Goal: Information Seeking & Learning: Learn about a topic

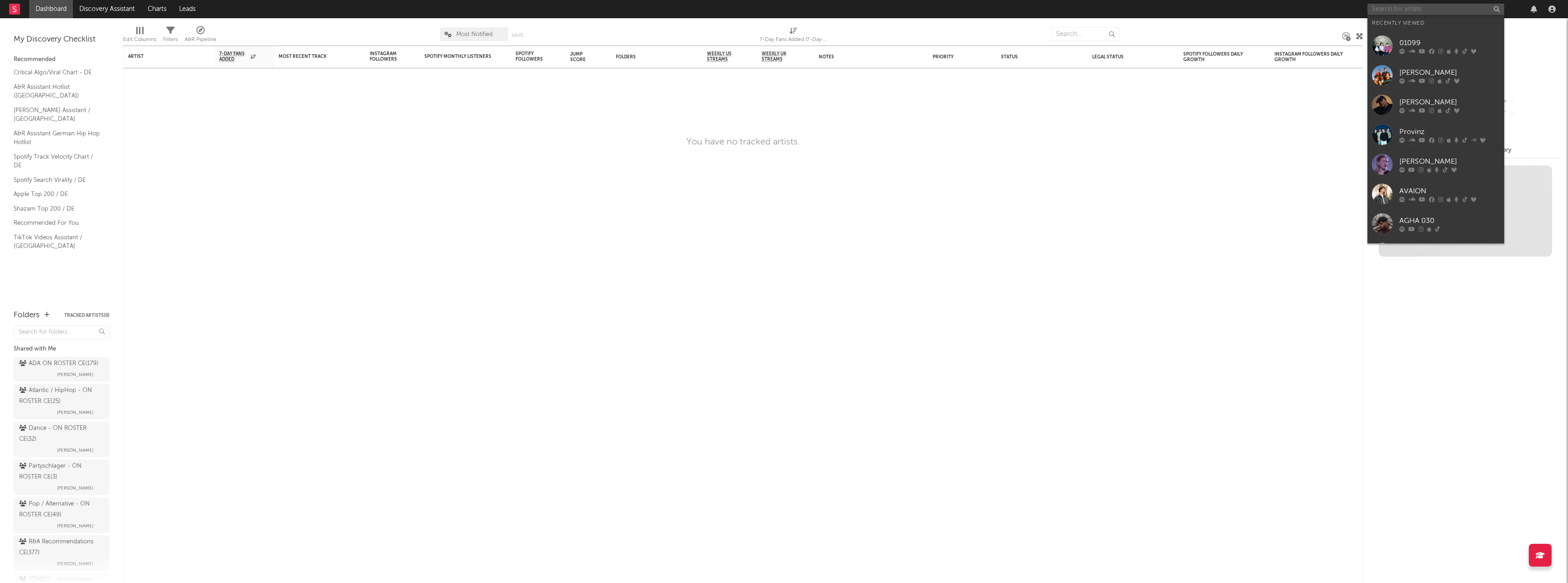
click at [1411, 9] on input "text" at bounding box center [1436, 9] width 137 height 12
click at [1422, 133] on div "Provinz" at bounding box center [1449, 131] width 100 height 11
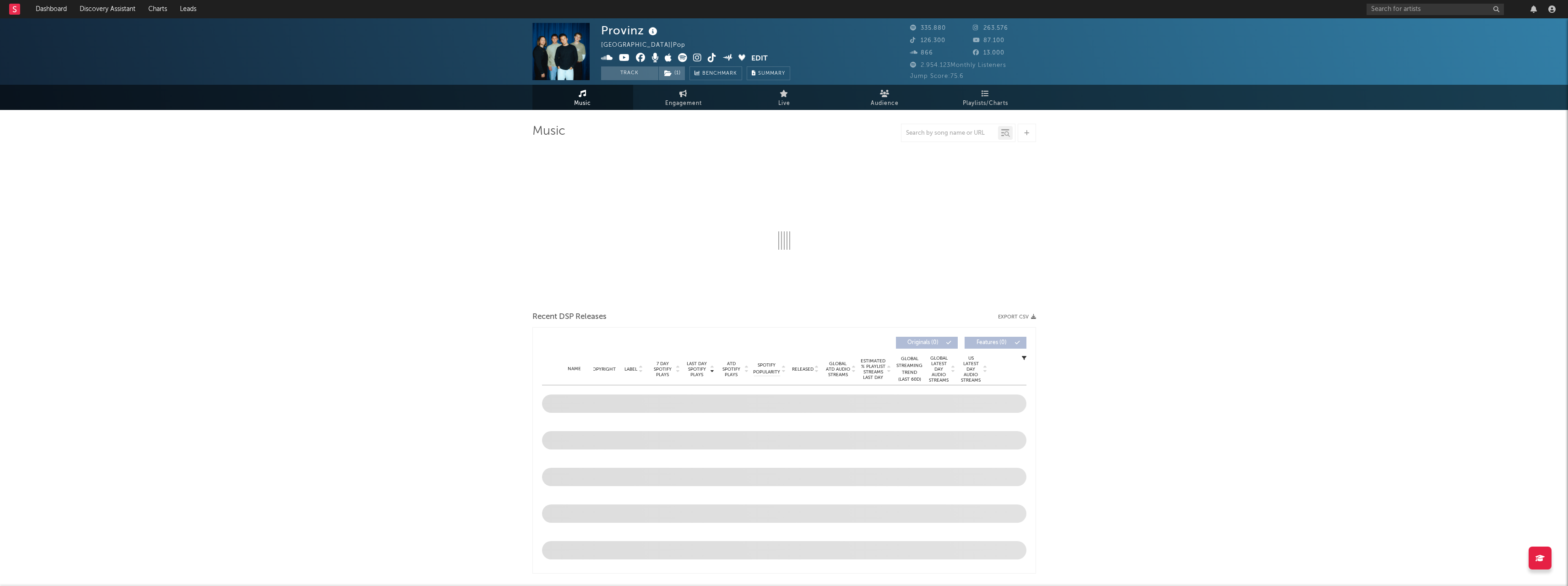
select select "6m"
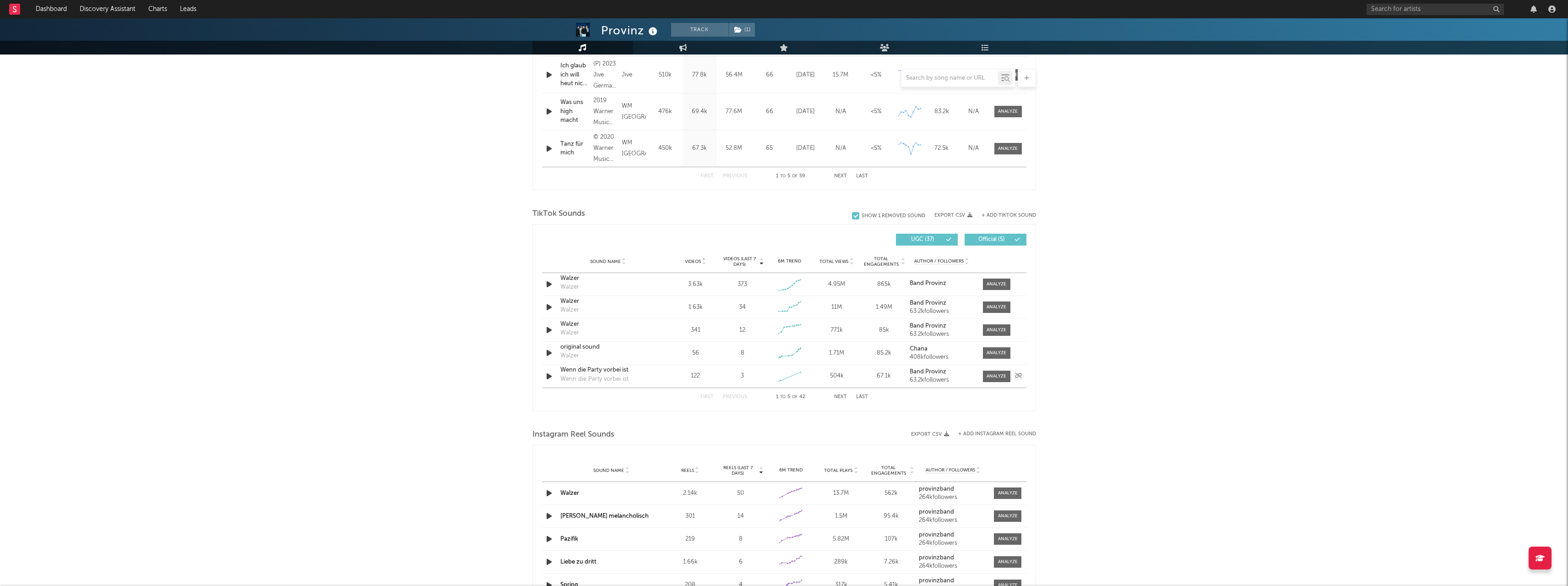
scroll to position [458, 0]
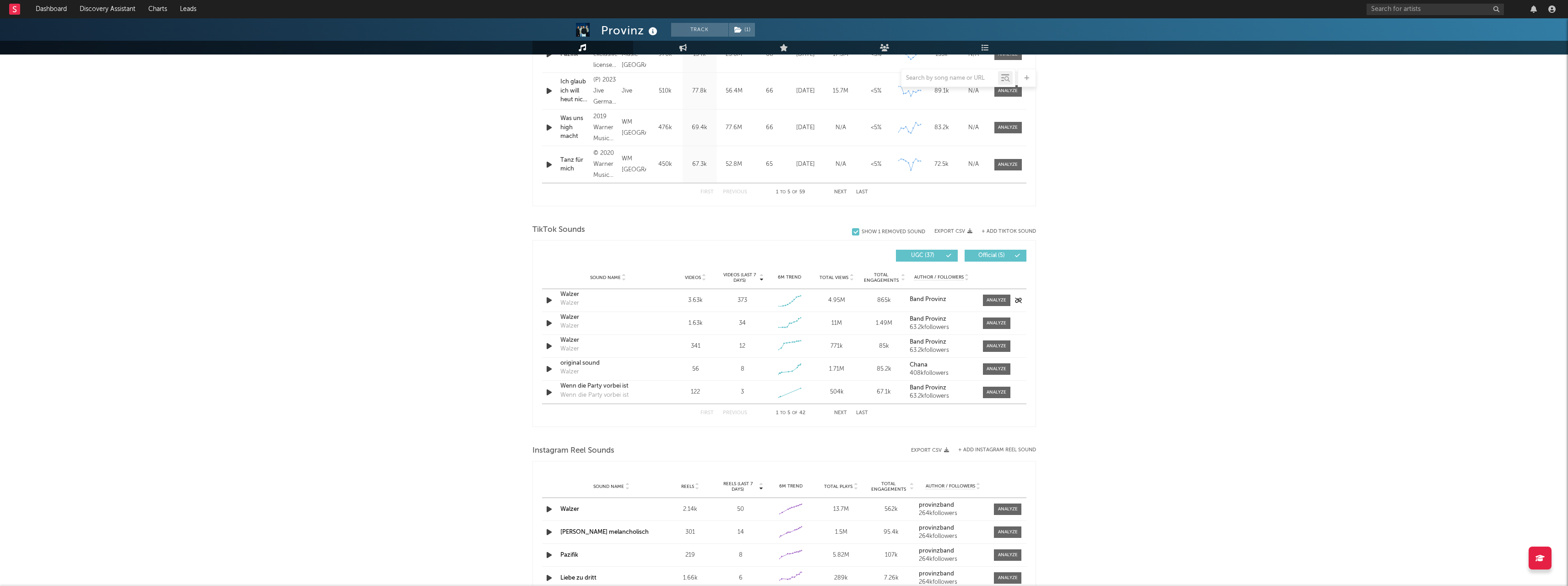
click at [548, 302] on icon "button" at bounding box center [549, 300] width 10 height 12
click at [548, 368] on icon "button" at bounding box center [549, 369] width 10 height 12
click at [548, 368] on icon "button" at bounding box center [548, 369] width 9 height 12
click at [992, 303] on div at bounding box center [996, 300] width 20 height 7
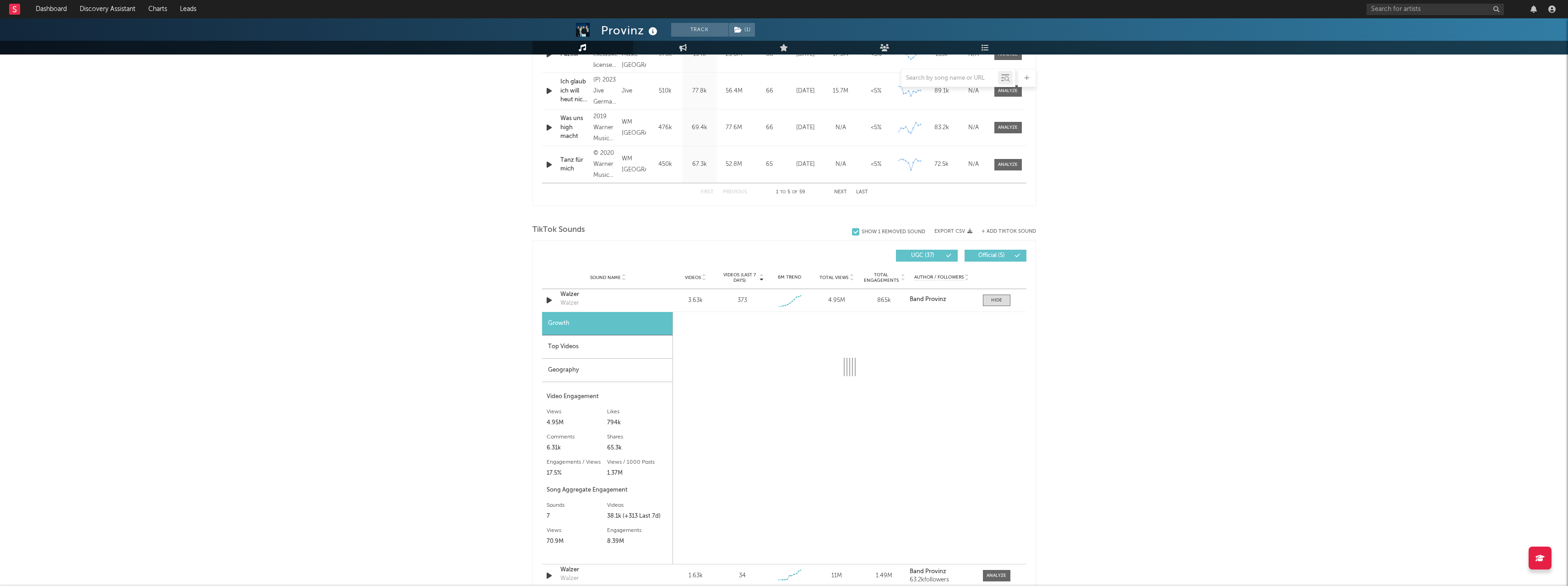
select select "1w"
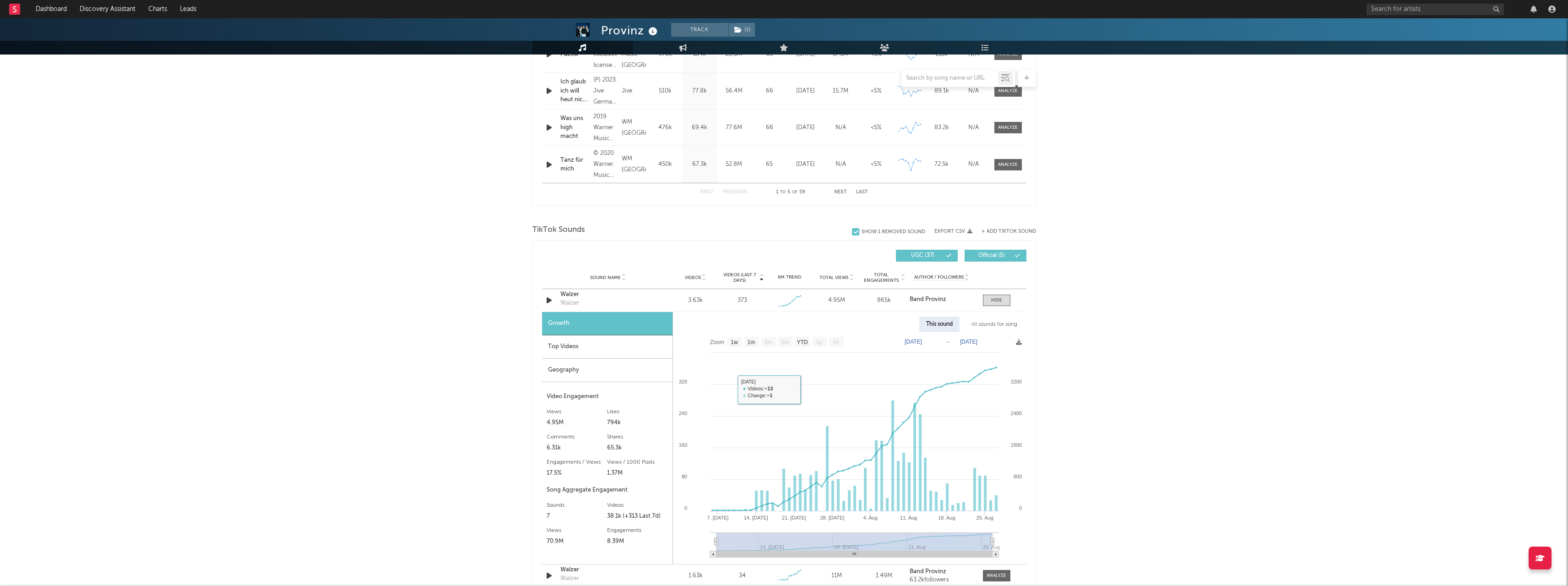
click at [581, 347] on div "Top Videos" at bounding box center [607, 347] width 130 height 23
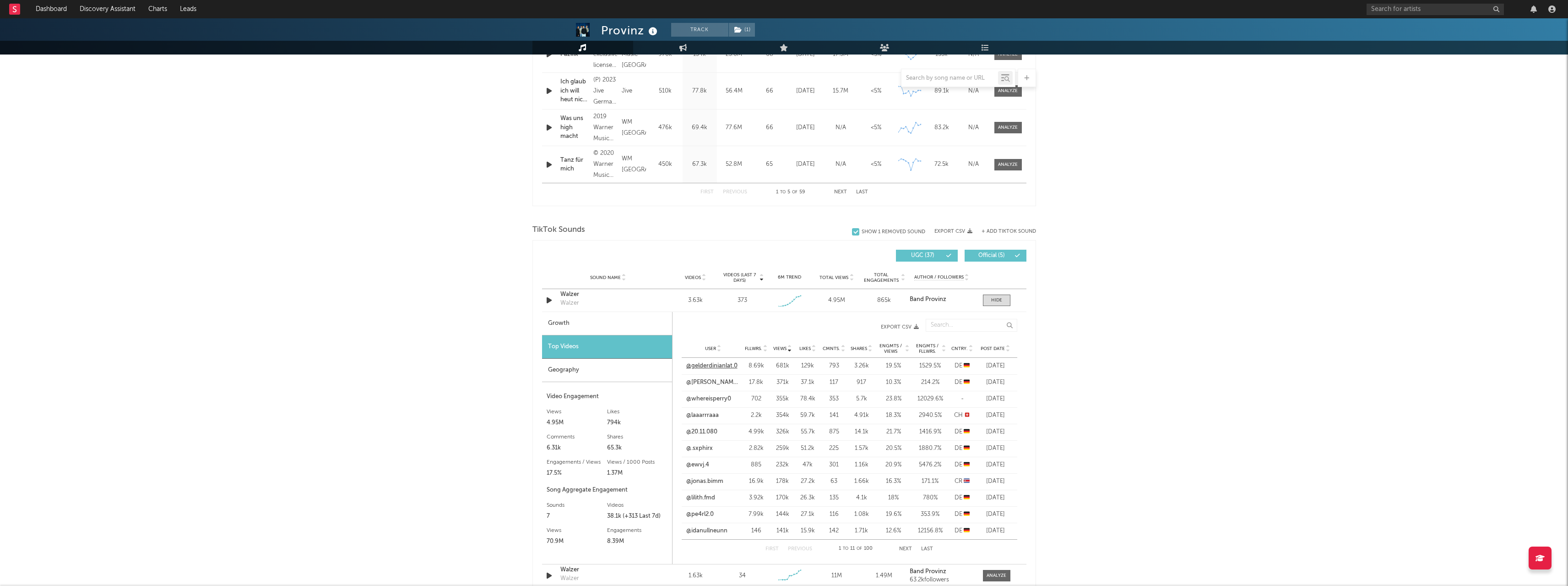
click at [715, 368] on link "@gelderdinianlat.0" at bounding box center [712, 366] width 51 height 9
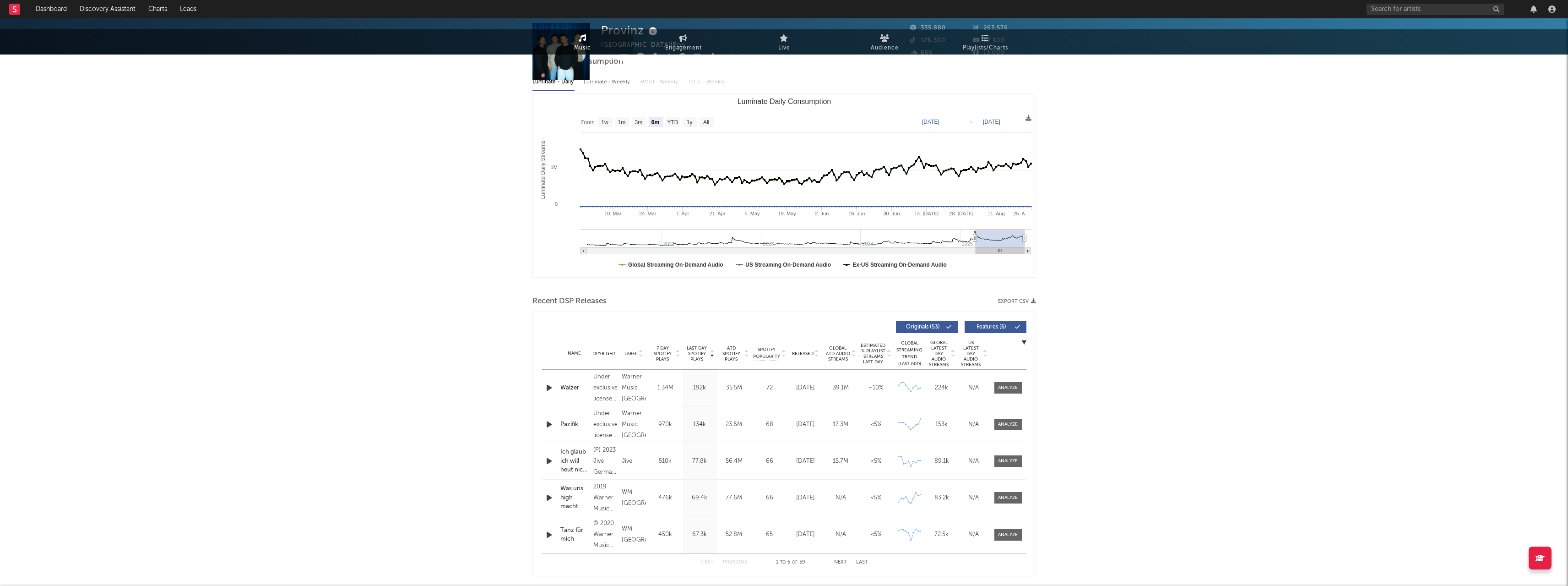
scroll to position [0, 0]
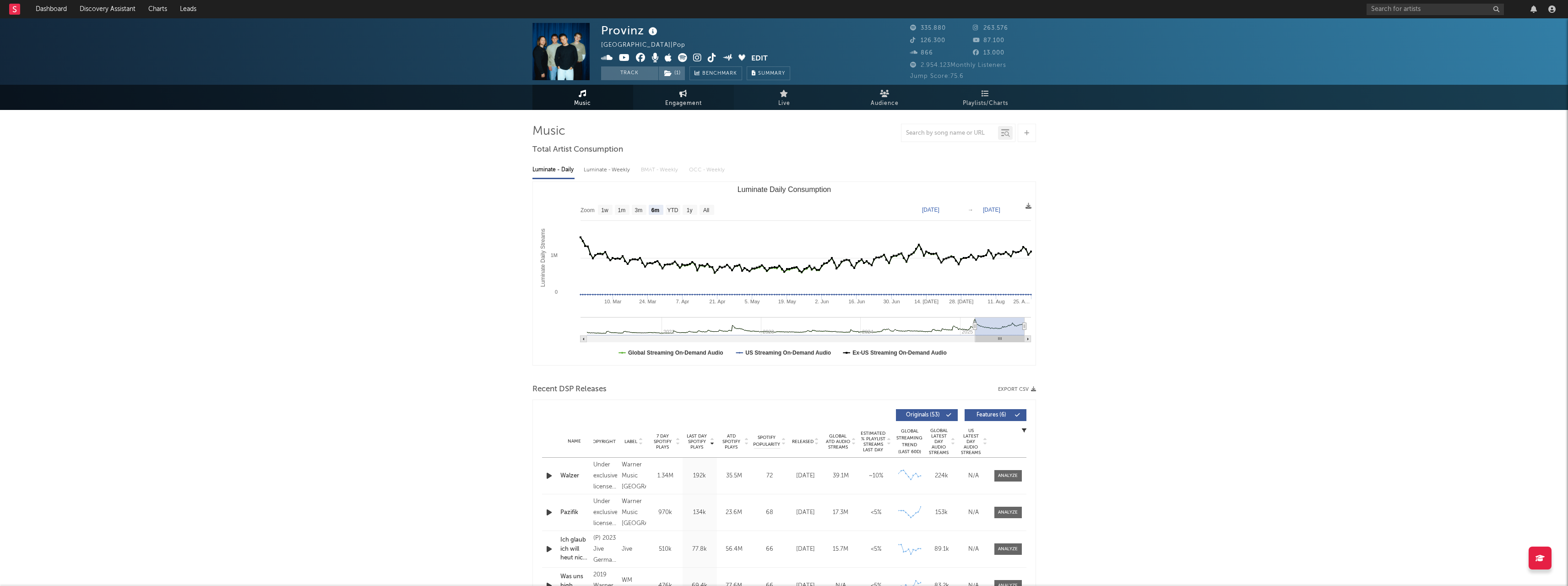
click at [674, 100] on span "Engagement" at bounding box center [683, 103] width 37 height 11
select select "1w"
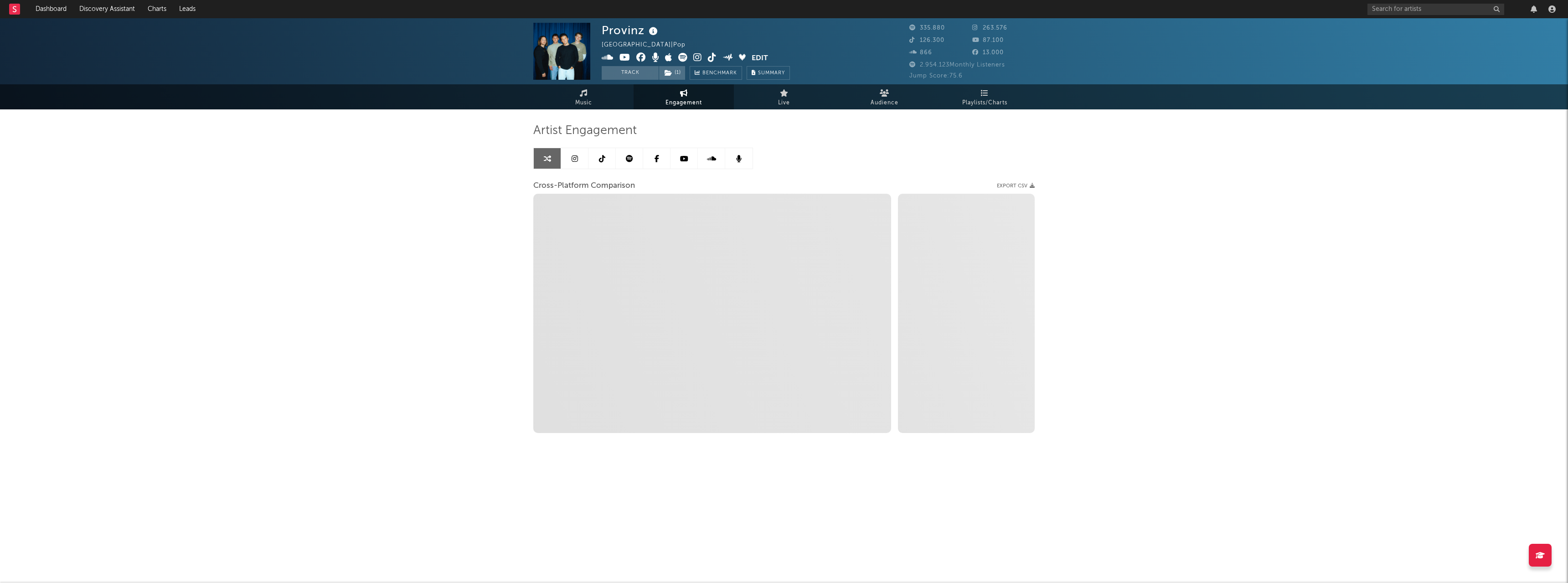
click at [598, 160] on link at bounding box center [602, 158] width 27 height 21
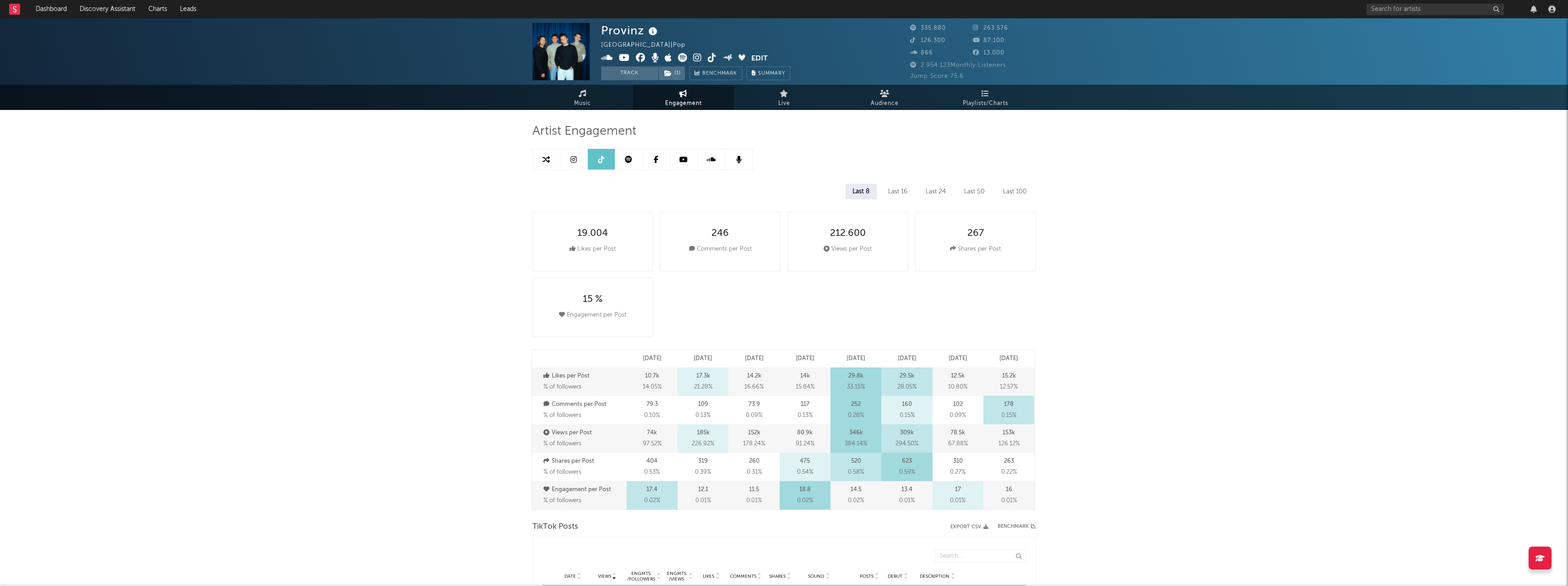
select select "6m"
